Goal: Find specific page/section: Find specific page/section

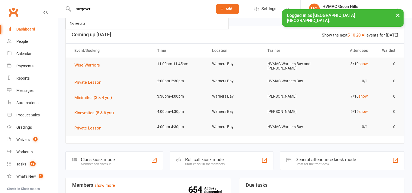
type input "[PERSON_NAME]"
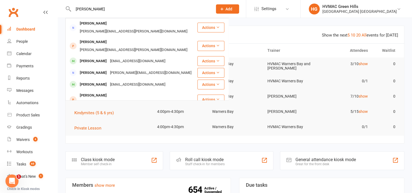
drag, startPoint x: 119, startPoint y: 7, endPoint x: 60, endPoint y: 6, distance: 58.9
click at [61, 7] on react-component "[PERSON_NAME] Ahern [EMAIL_ADDRESS][PERSON_NAME][DOMAIN_NAME] Actions [PERSON_N…" at bounding box center [104, 9] width 209 height 18
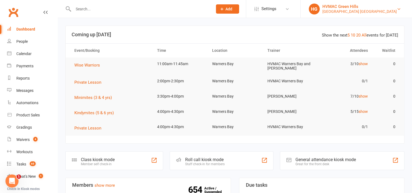
click at [394, 10] on div "[GEOGRAPHIC_DATA] [GEOGRAPHIC_DATA]" at bounding box center [360, 11] width 74 height 5
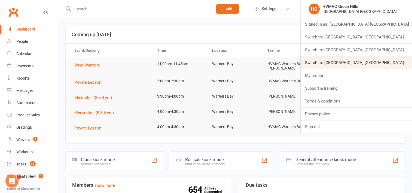
click at [393, 59] on link "Switch to: [GEOGRAPHIC_DATA] [GEOGRAPHIC_DATA]" at bounding box center [356, 62] width 111 height 13
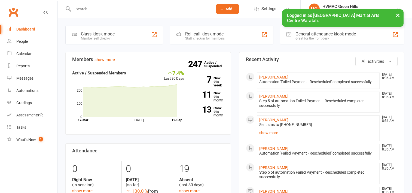
click at [95, 9] on input "text" at bounding box center [140, 9] width 137 height 8
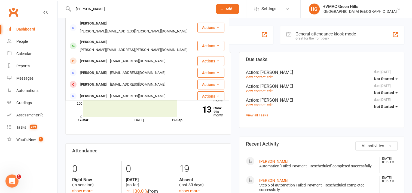
type input "[PERSON_NAME]"
